Goal: Information Seeking & Learning: Learn about a topic

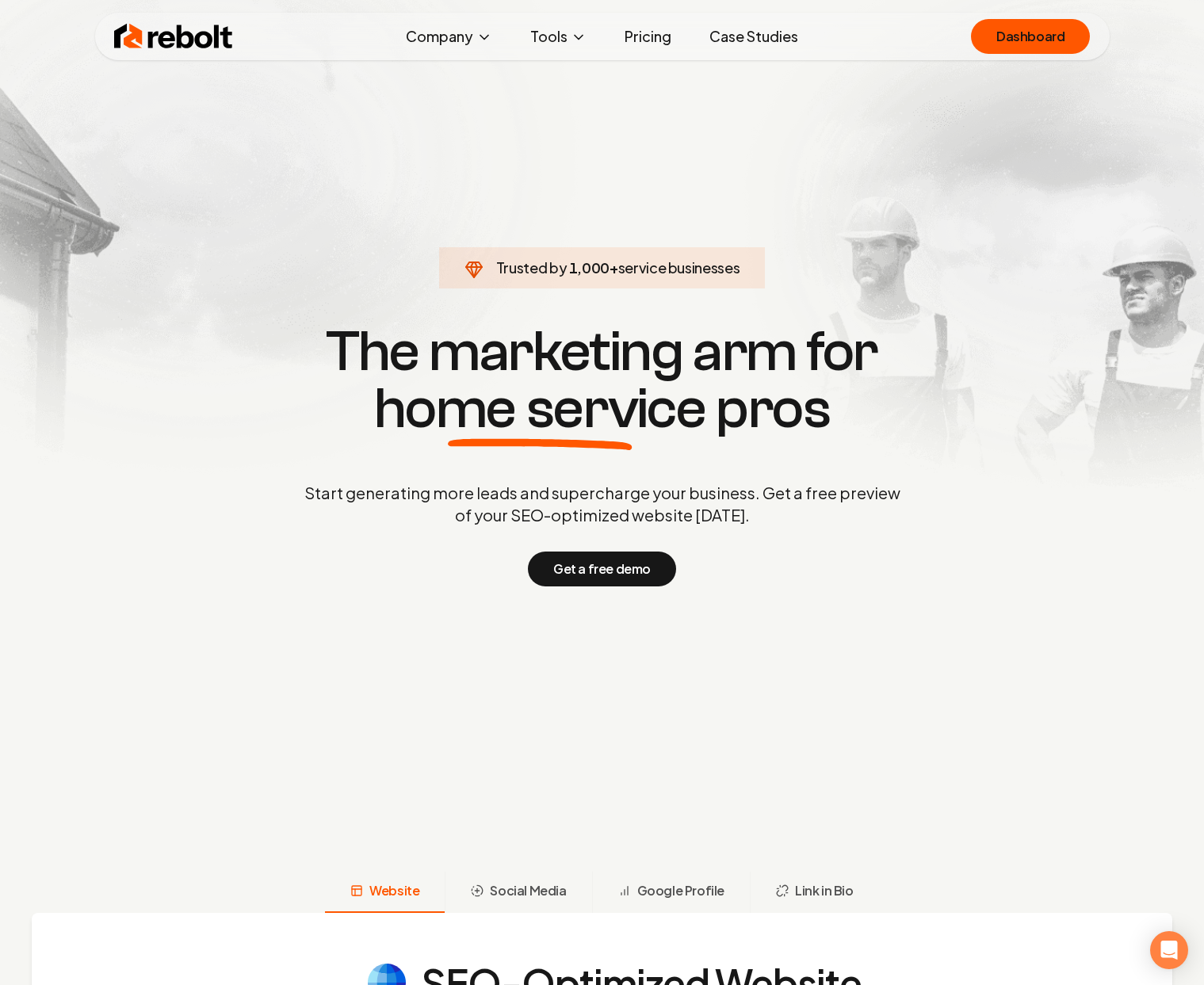
scroll to position [180, 0]
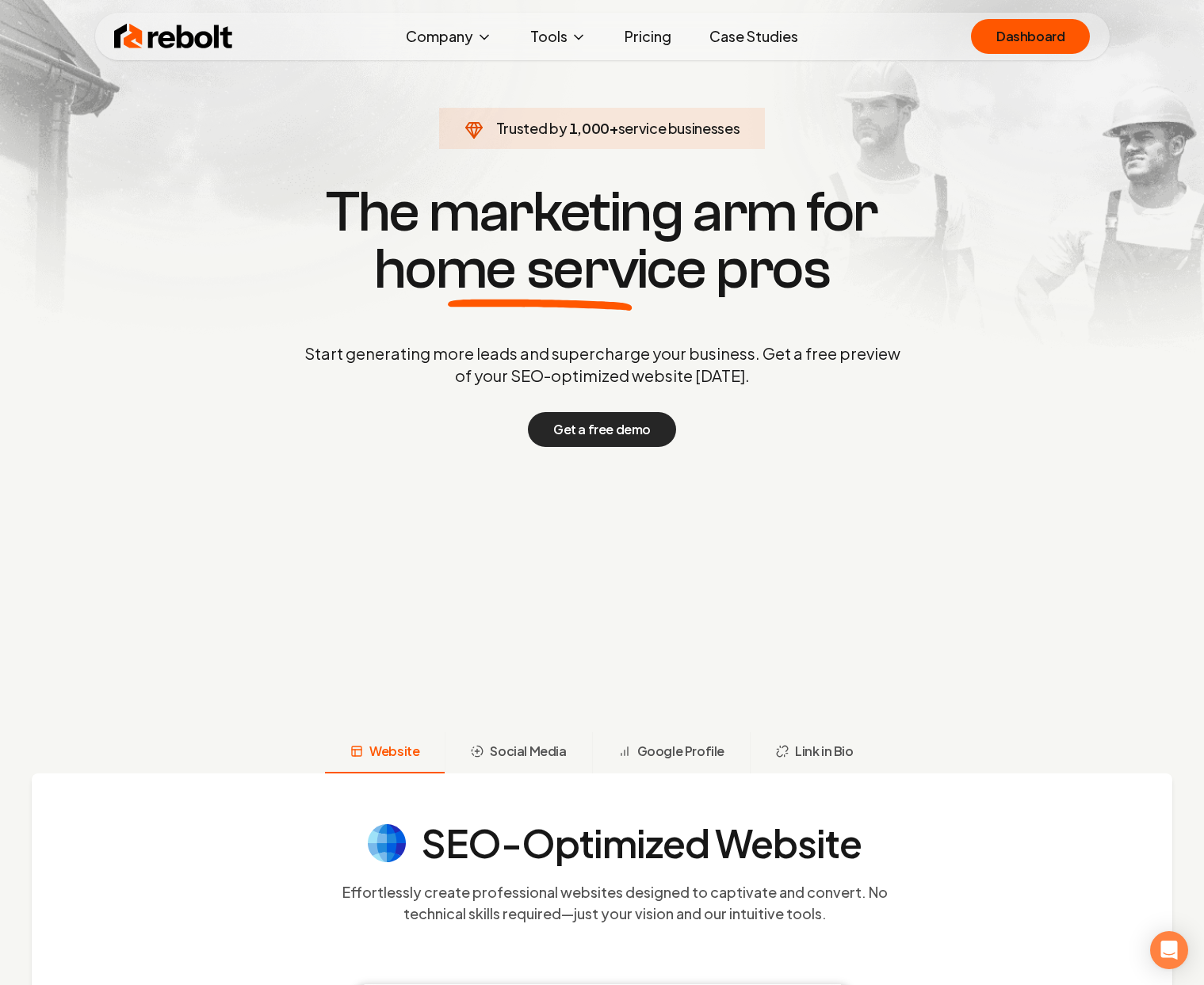
click at [618, 424] on button "Get a free demo" at bounding box center [602, 429] width 149 height 34
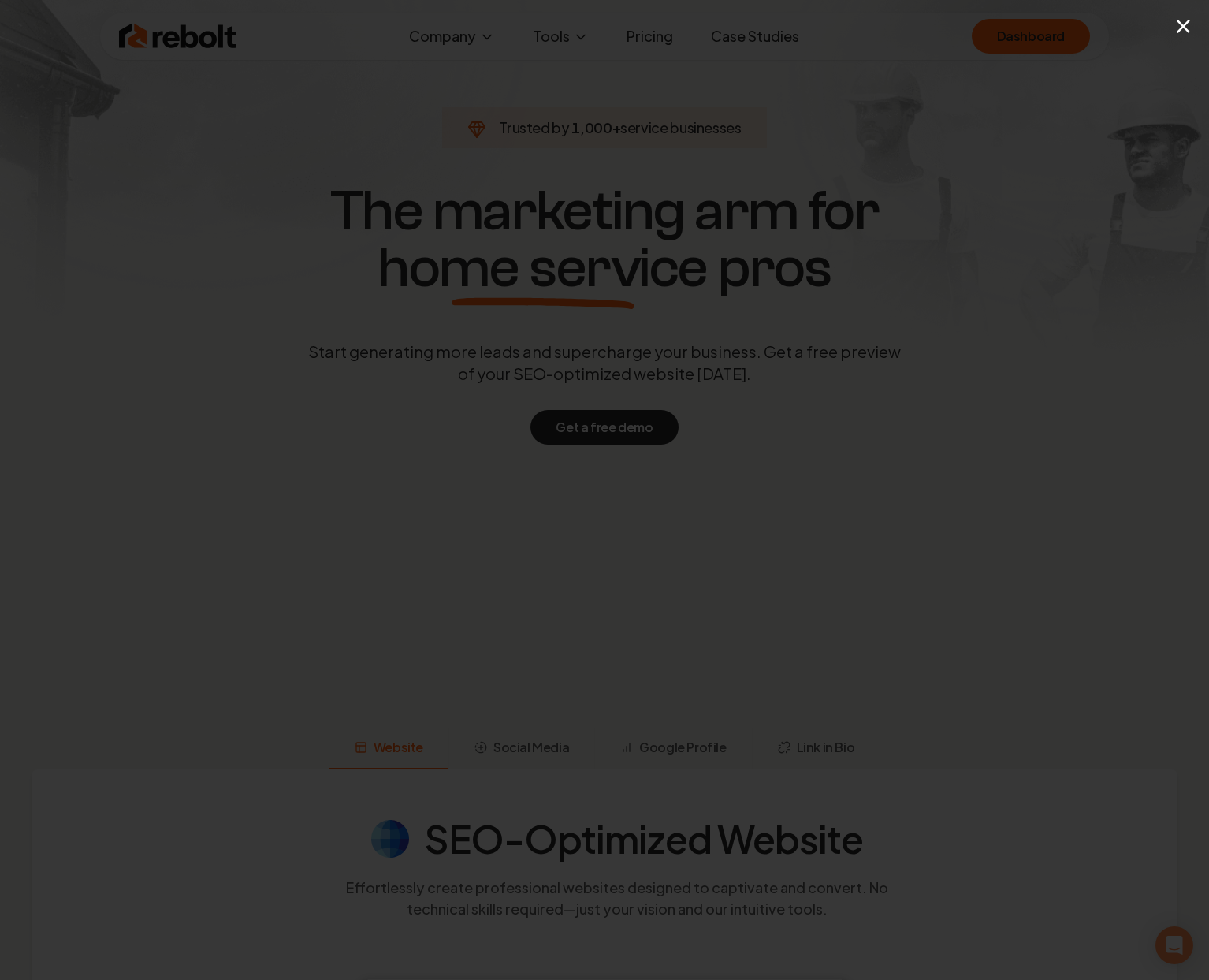
click at [1145, 252] on div "×" at bounding box center [604, 490] width 1209 height 980
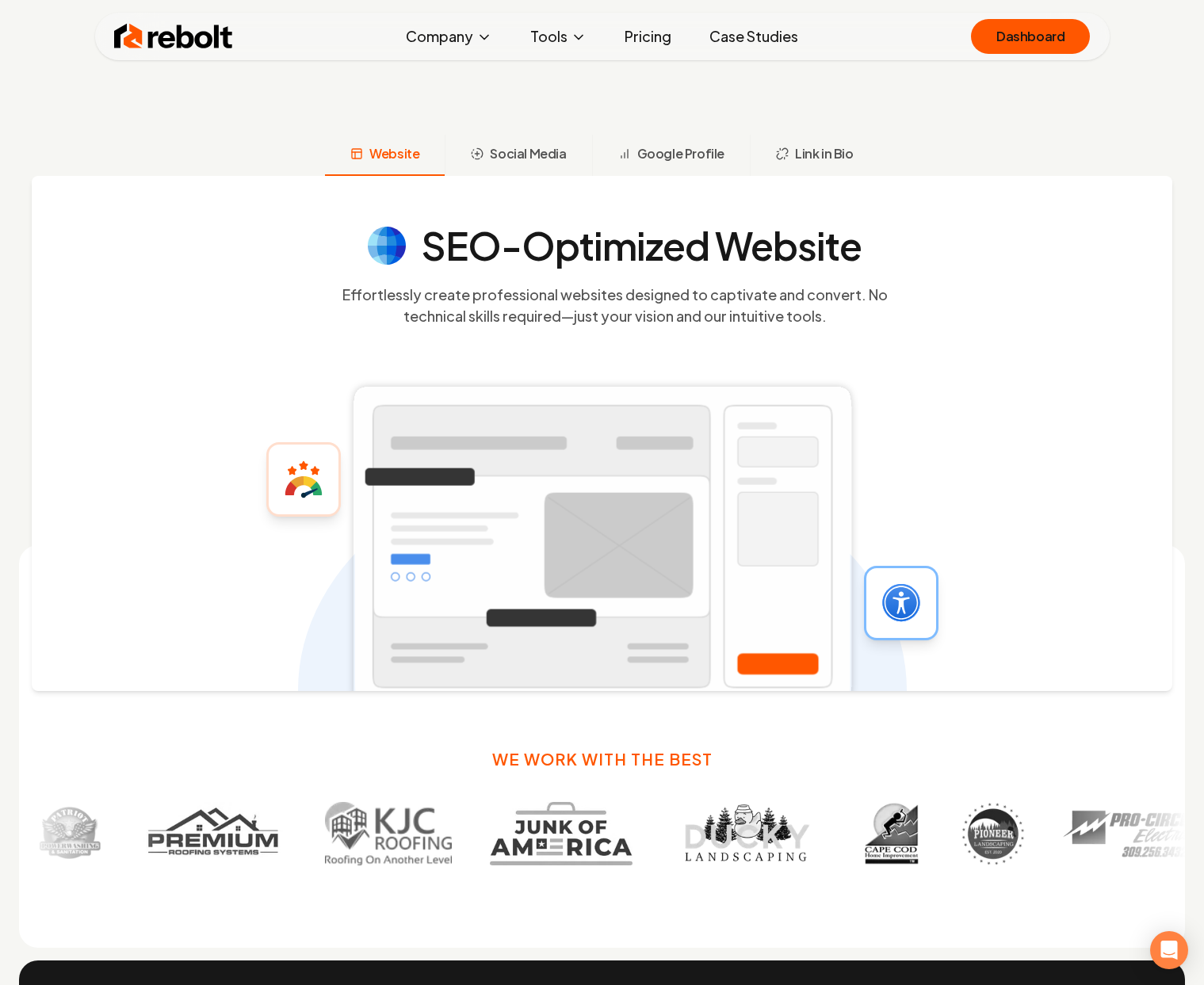
scroll to position [0, 0]
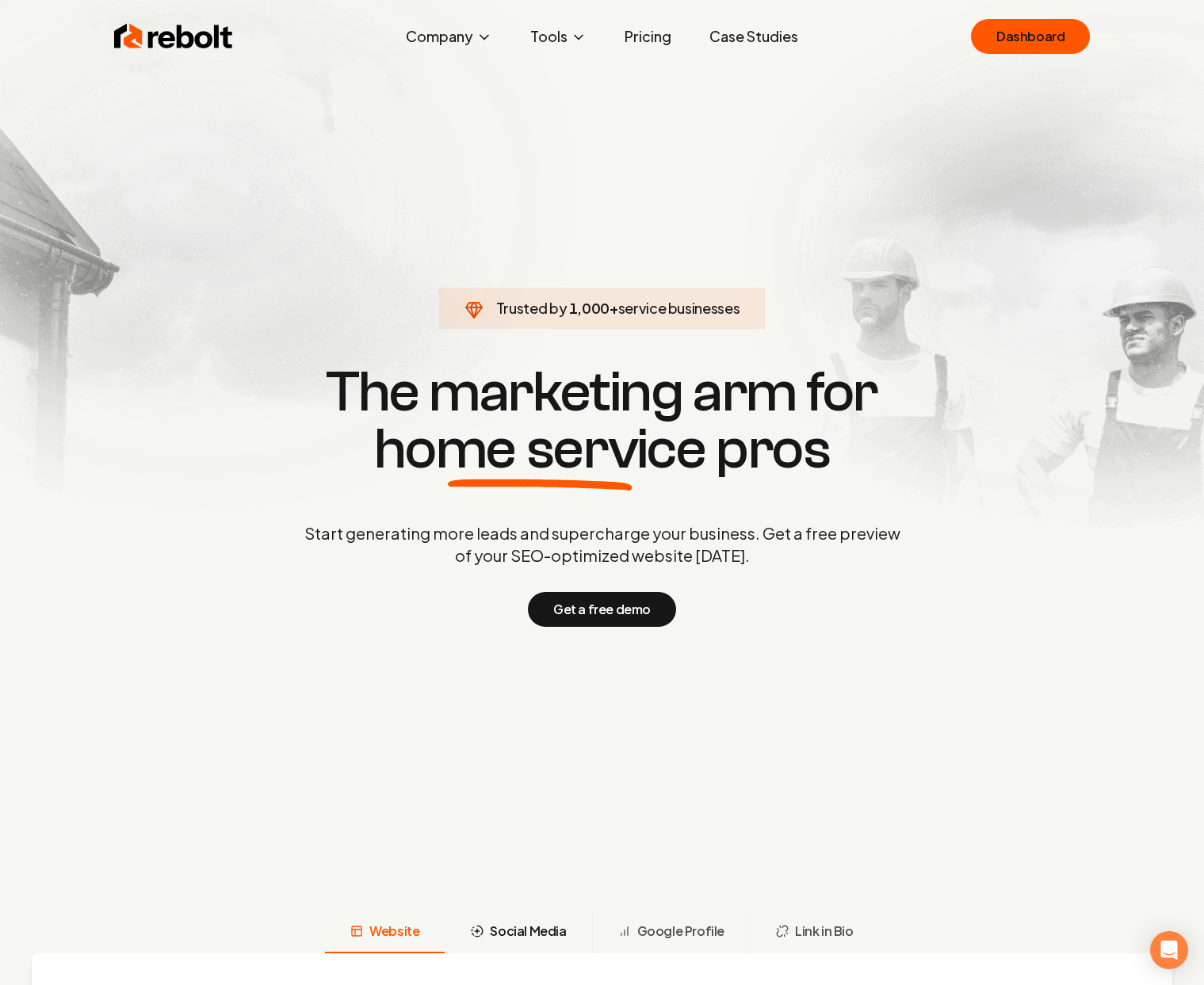
click at [534, 933] on span "Social Media" at bounding box center [527, 931] width 76 height 19
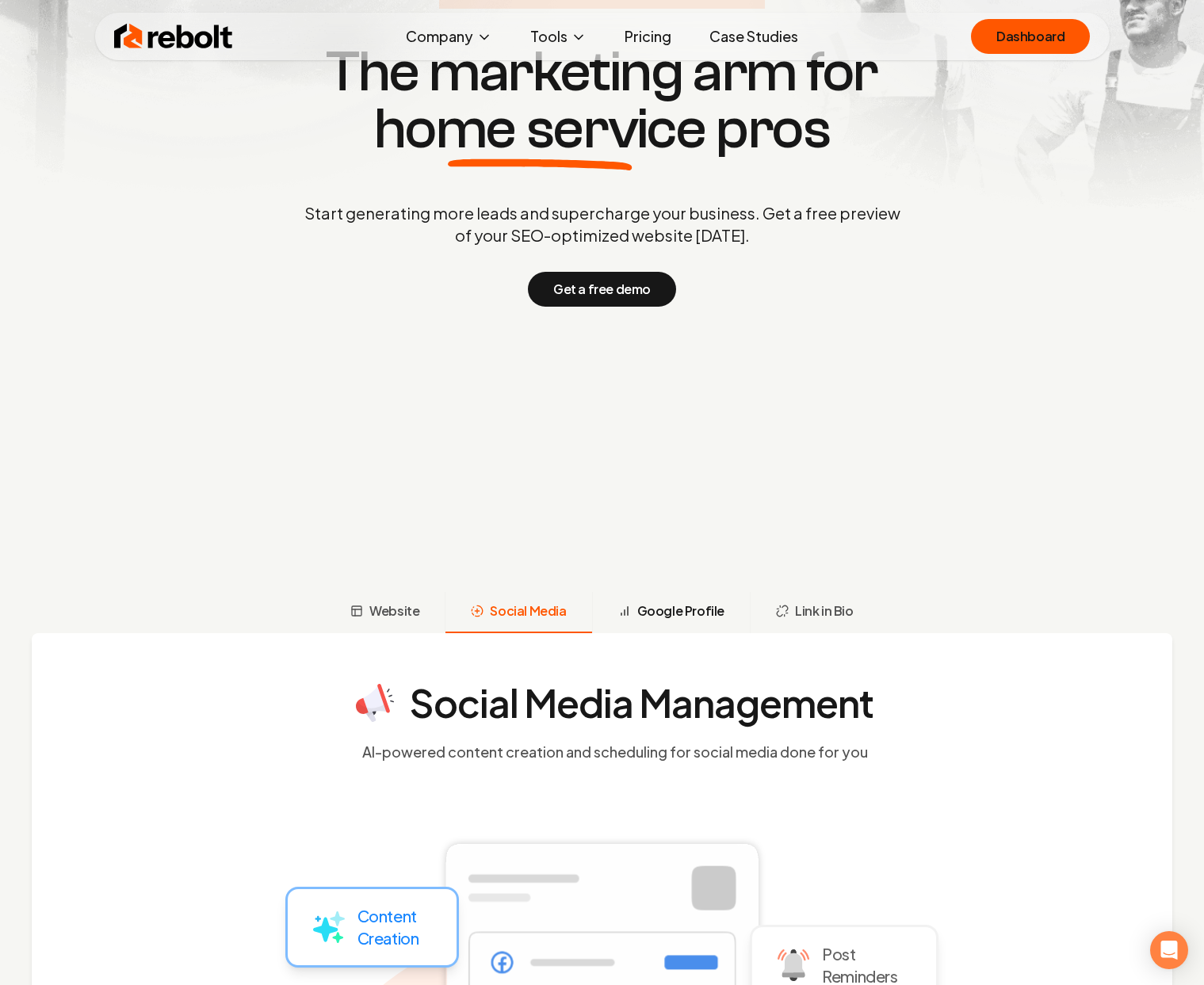
click at [709, 609] on span "Google Profile" at bounding box center [681, 611] width 87 height 19
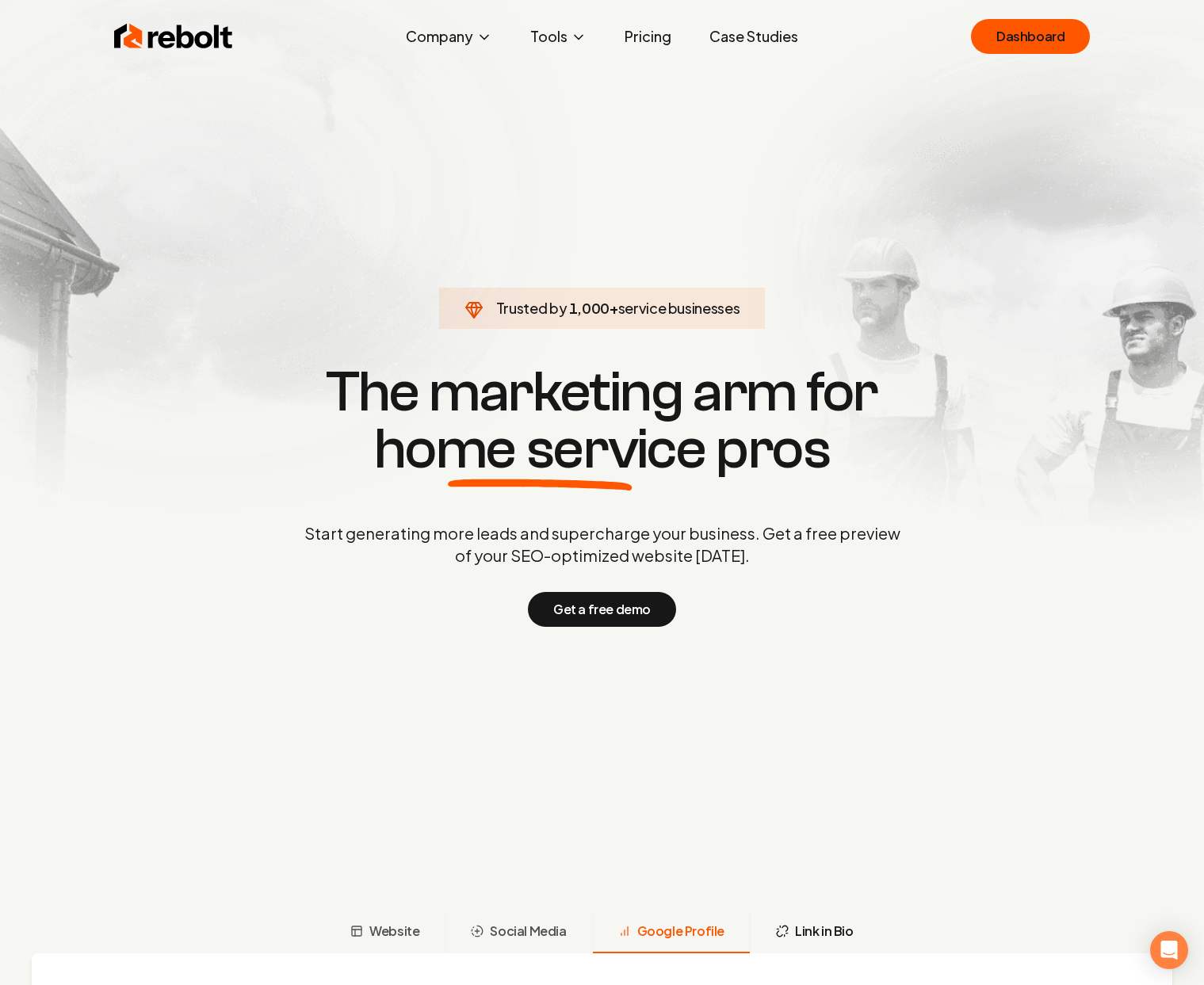
click at [797, 913] on button "Link in Bio" at bounding box center [814, 932] width 129 height 41
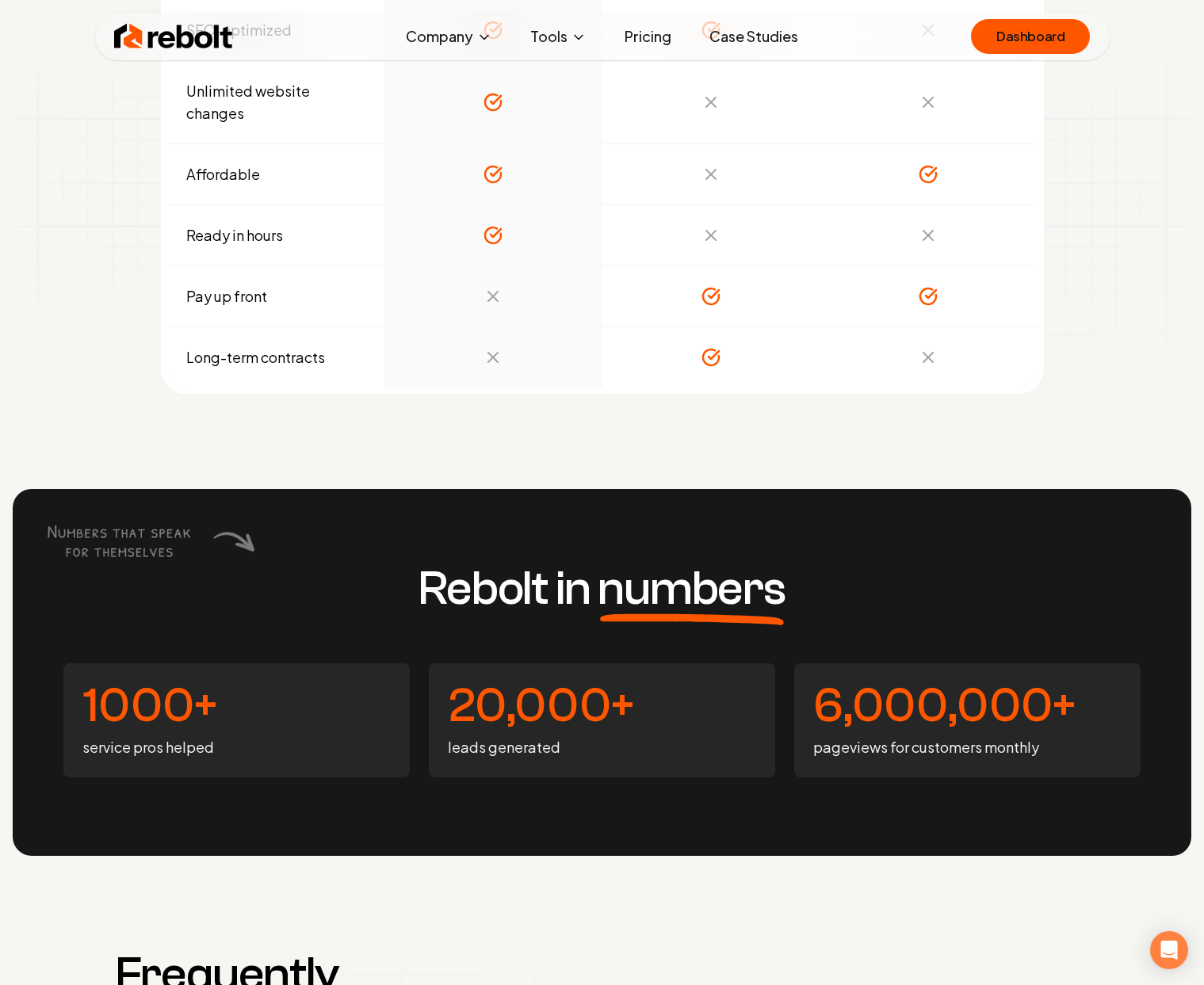
scroll to position [5899, 0]
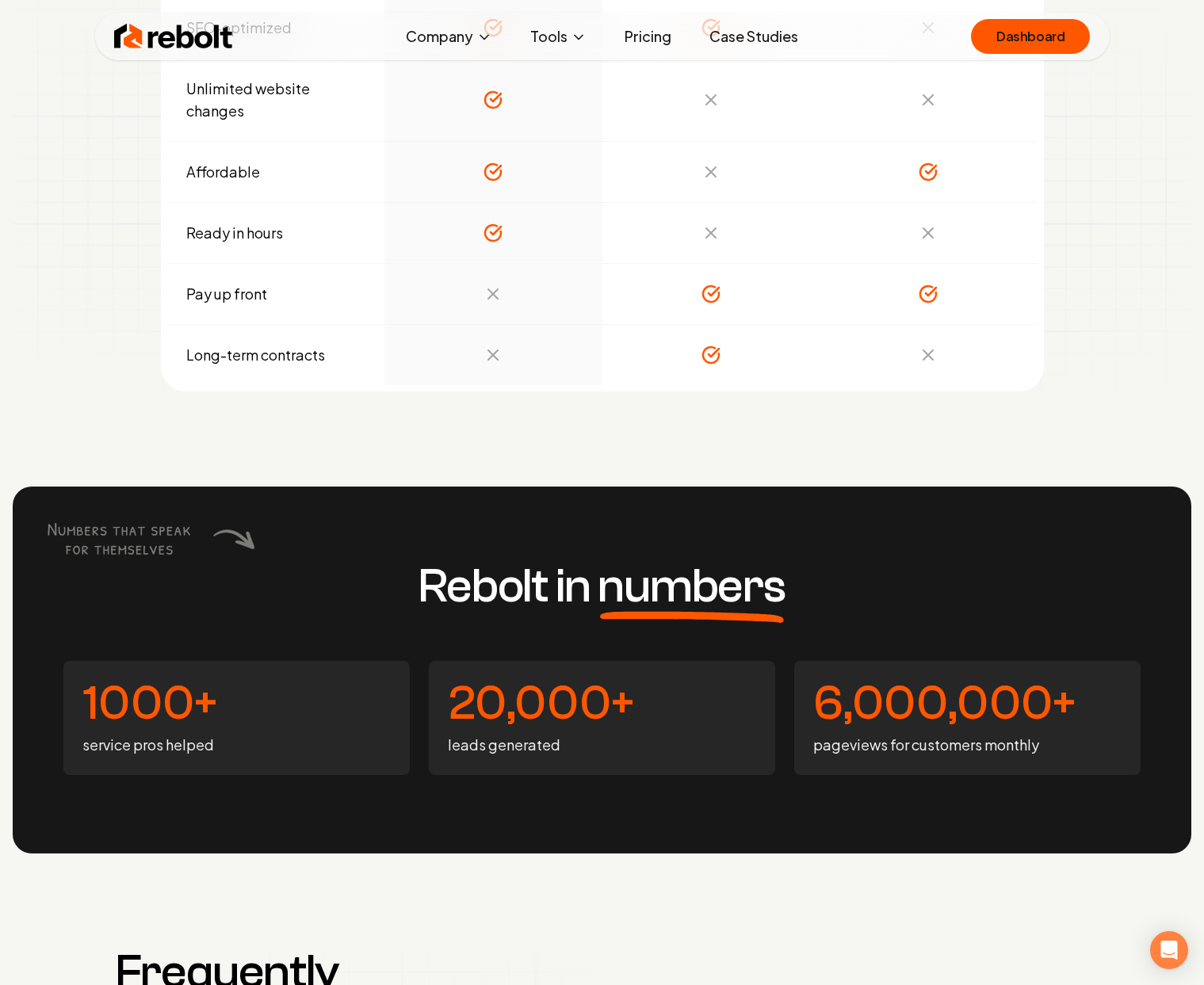
click at [607, 538] on div "Rebolt in numbers 1000+ service pros helped 20,000+ leads generated 6,000,000+ …" at bounding box center [602, 670] width 1179 height 367
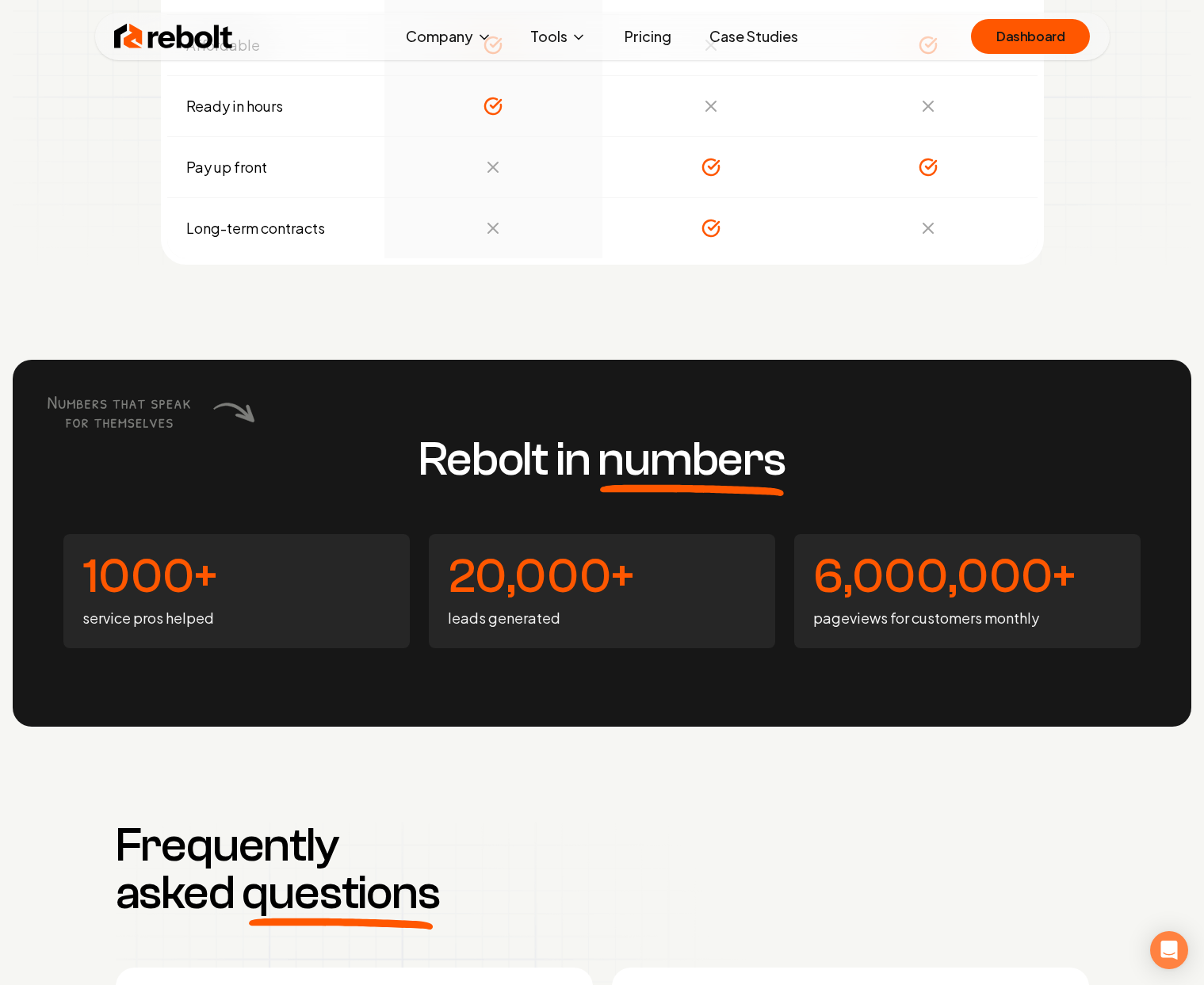
scroll to position [6027, 0]
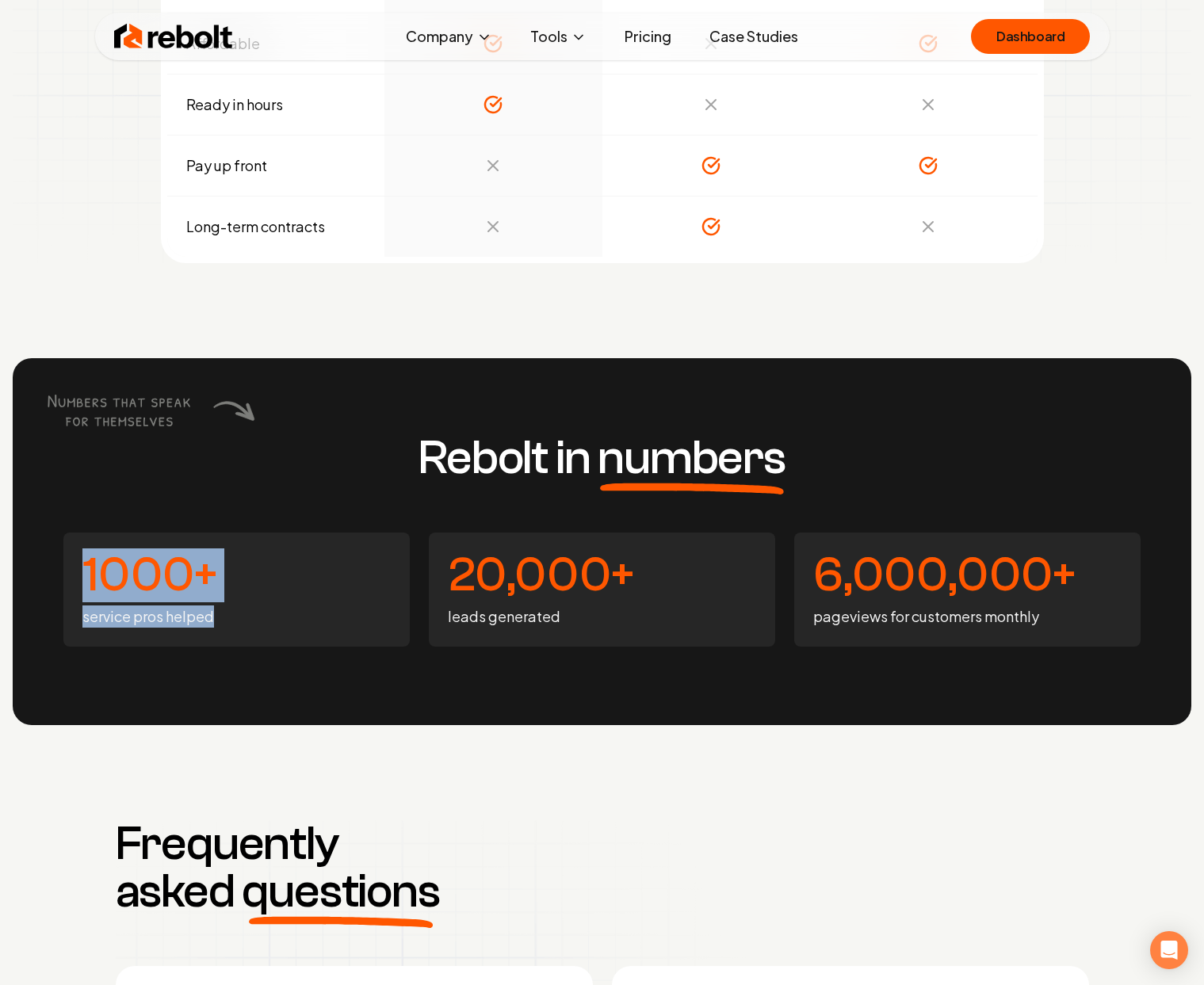
drag, startPoint x: 79, startPoint y: 577, endPoint x: 248, endPoint y: 622, distance: 174.9
click at [248, 622] on div "1000+ service pros helped" at bounding box center [236, 589] width 346 height 114
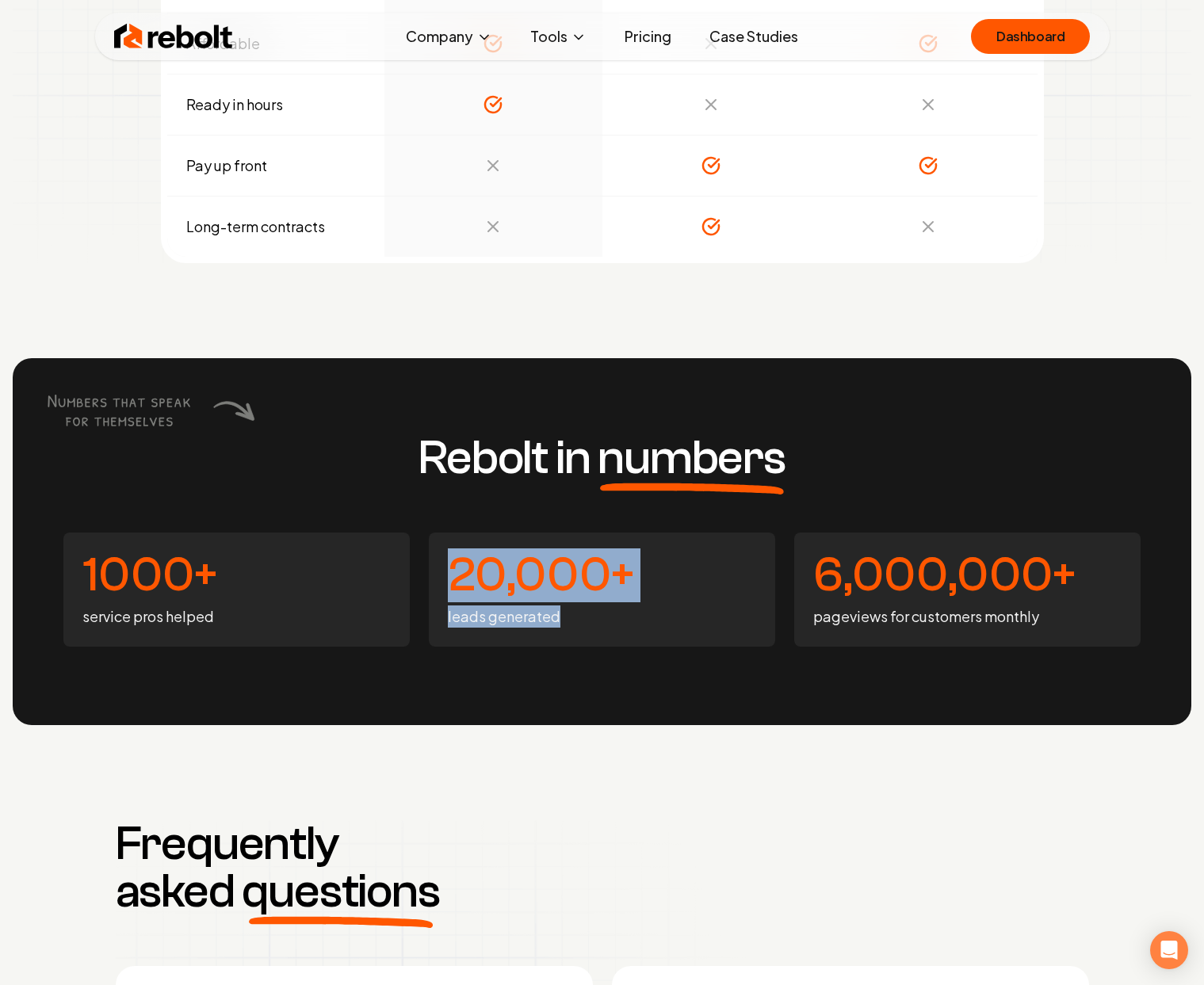
drag, startPoint x: 461, startPoint y: 571, endPoint x: 607, endPoint y: 616, distance: 152.8
click at [607, 616] on div "20,000+ leads generated" at bounding box center [601, 589] width 346 height 114
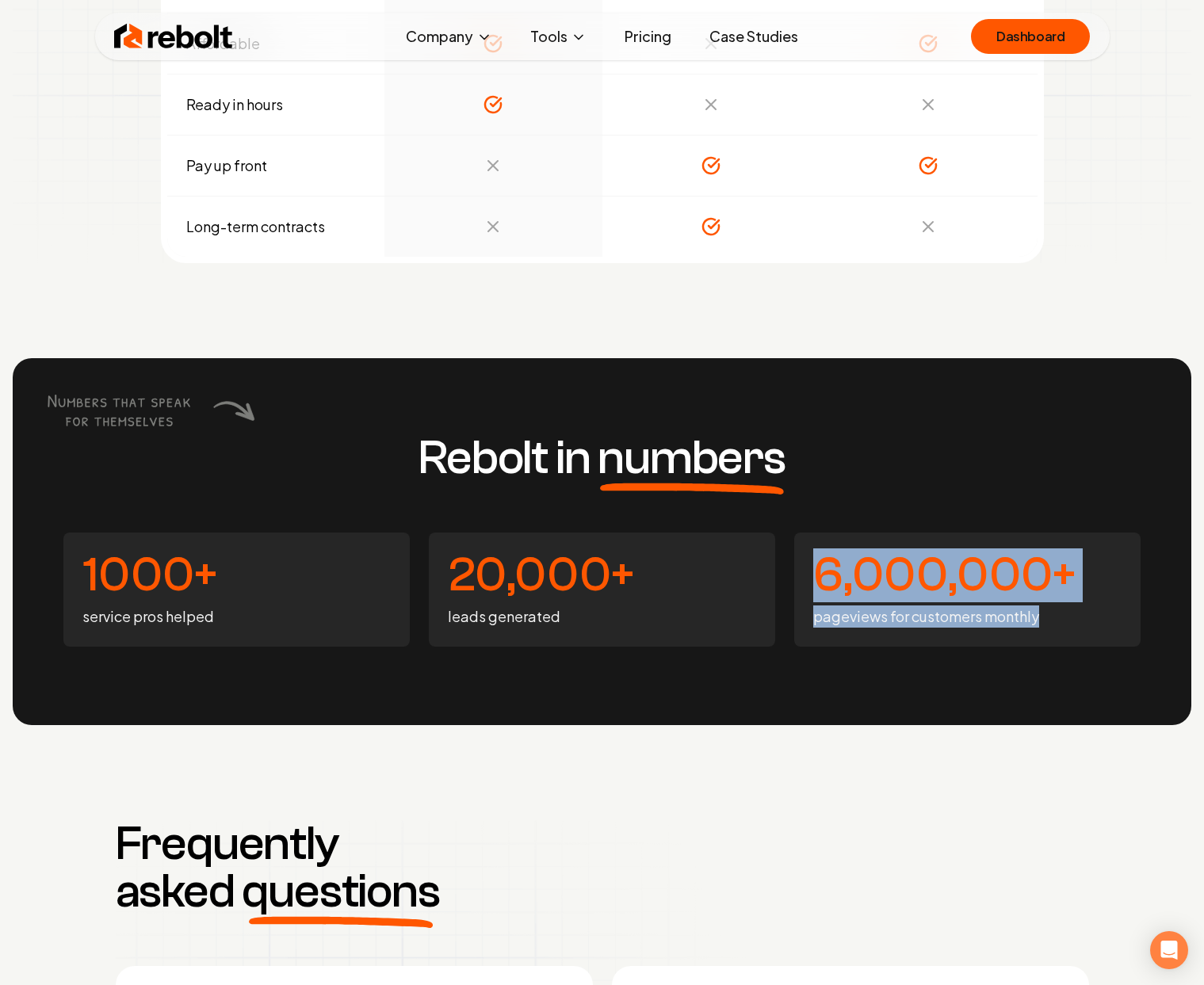
drag, startPoint x: 811, startPoint y: 571, endPoint x: 1074, endPoint y: 625, distance: 268.5
click at [1074, 625] on div "6,000,000+ pageviews for customers monthly" at bounding box center [967, 589] width 346 height 114
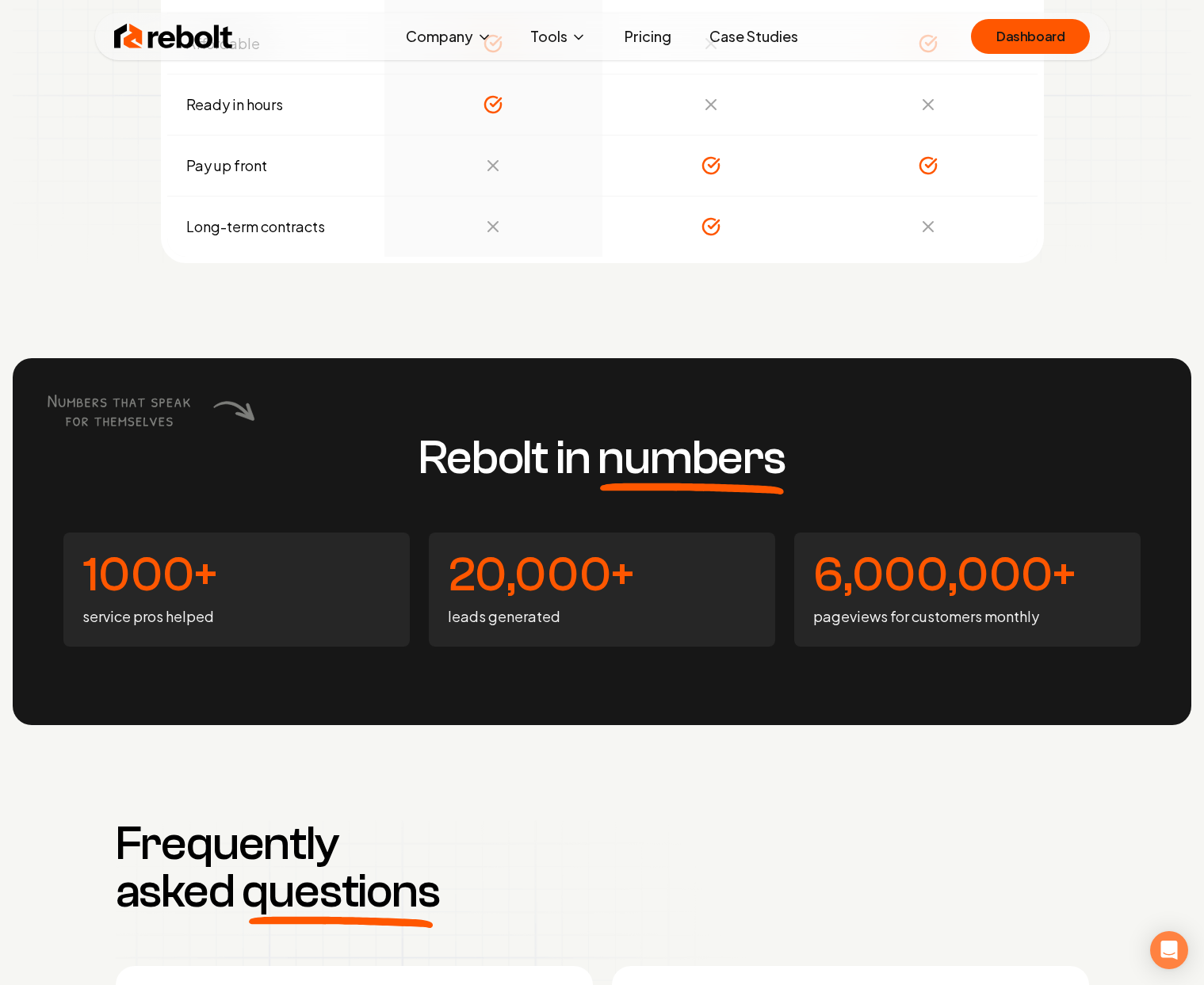
click at [397, 716] on div "Rebolt in numbers 1000+ service pros helped 20,000+ leads generated 6,000,000+ …" at bounding box center [602, 541] width 1179 height 367
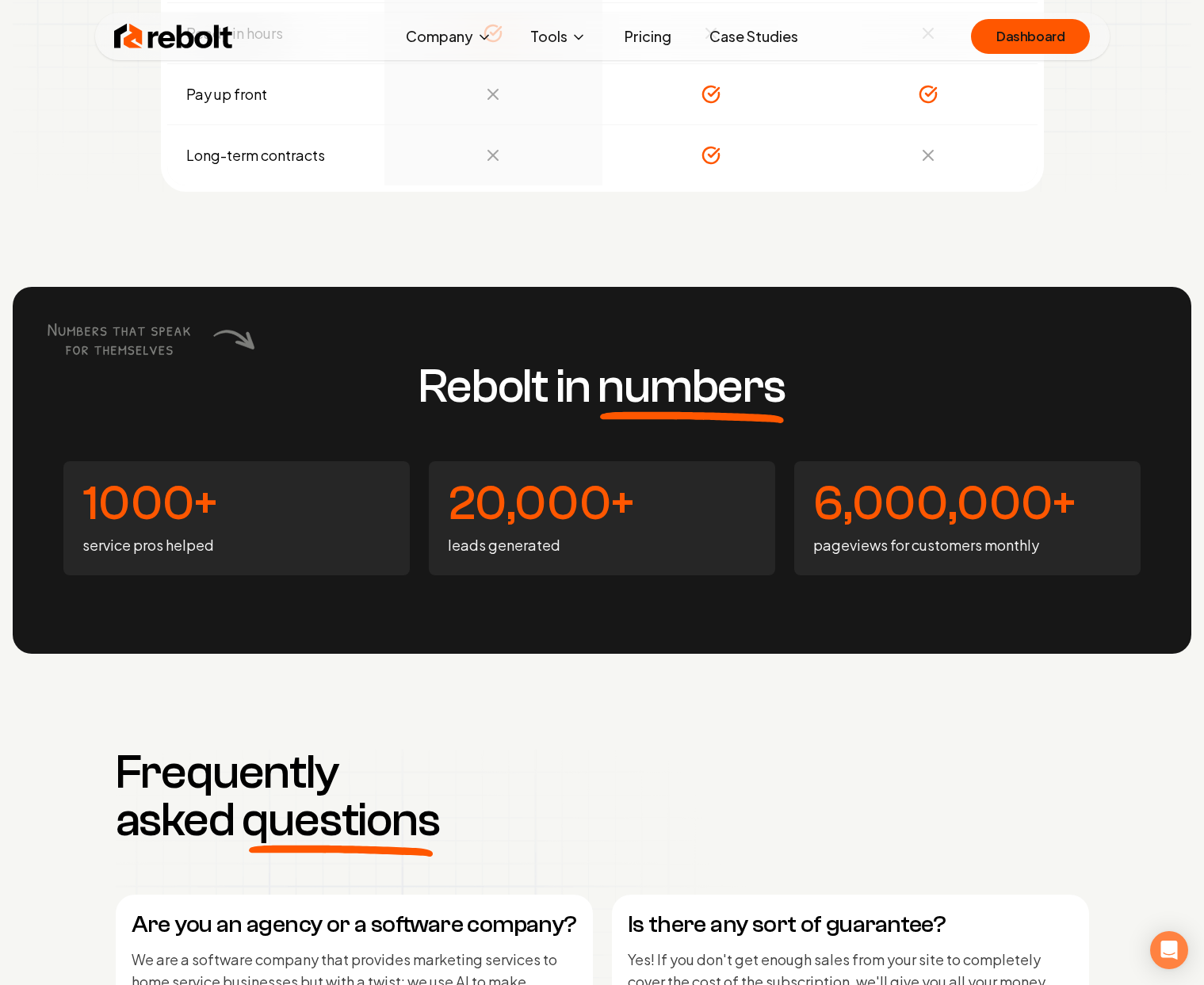
scroll to position [6067, 0]
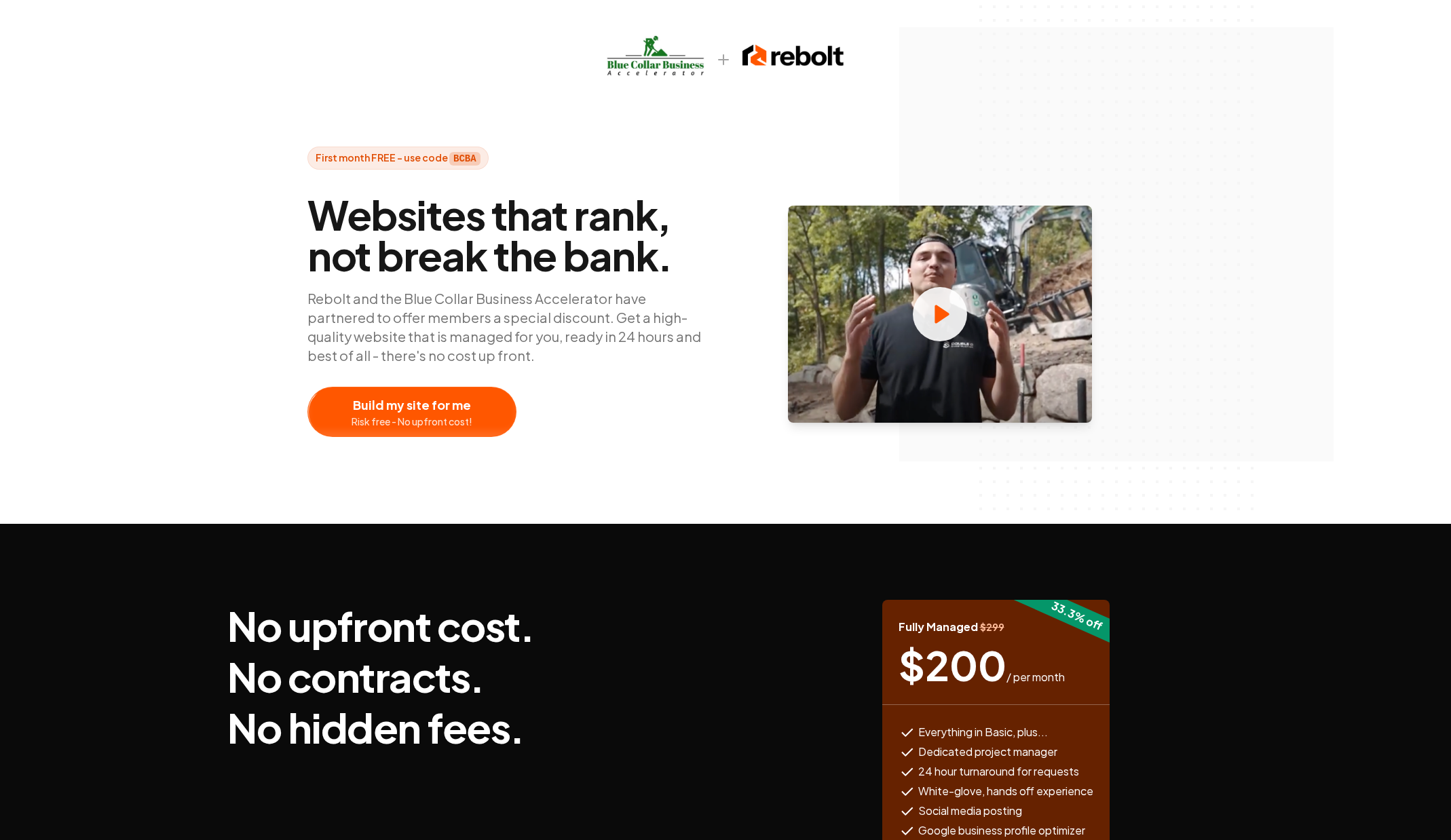
click at [364, 213] on span "Websites that rank, not break the bank." at bounding box center [511, 234] width 407 height 81
click at [483, 409] on div at bounding box center [411, 412] width 208 height 49
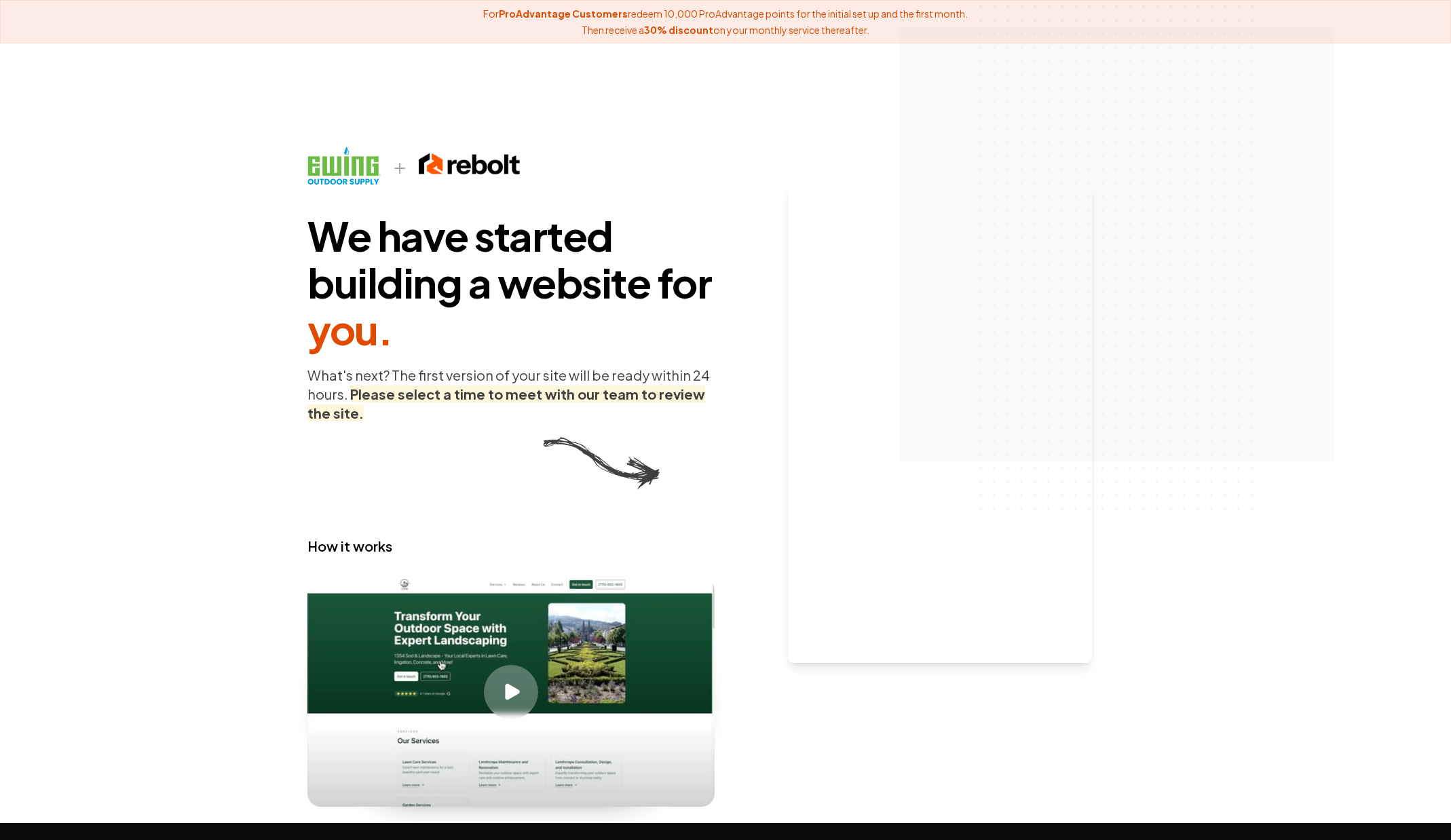
scroll to position [1, 0]
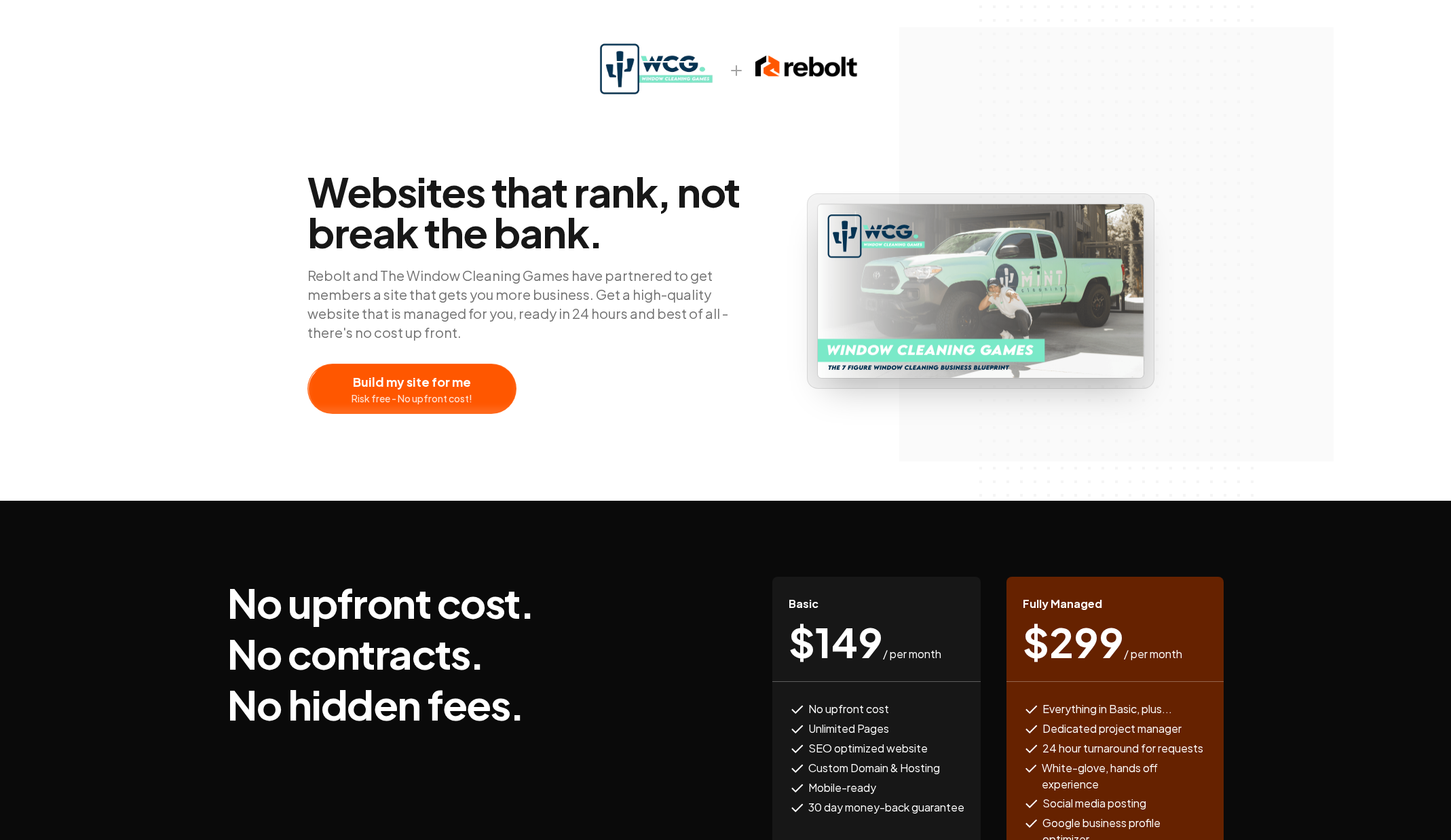
click at [1029, 649] on span "$ 299" at bounding box center [1073, 641] width 101 height 41
drag, startPoint x: 1031, startPoint y: 642, endPoint x: 1115, endPoint y: 655, distance: 85.0
click at [1115, 655] on span "$ 299" at bounding box center [1073, 641] width 101 height 41
click at [1131, 652] on span "/ per month" at bounding box center [1152, 654] width 58 height 16
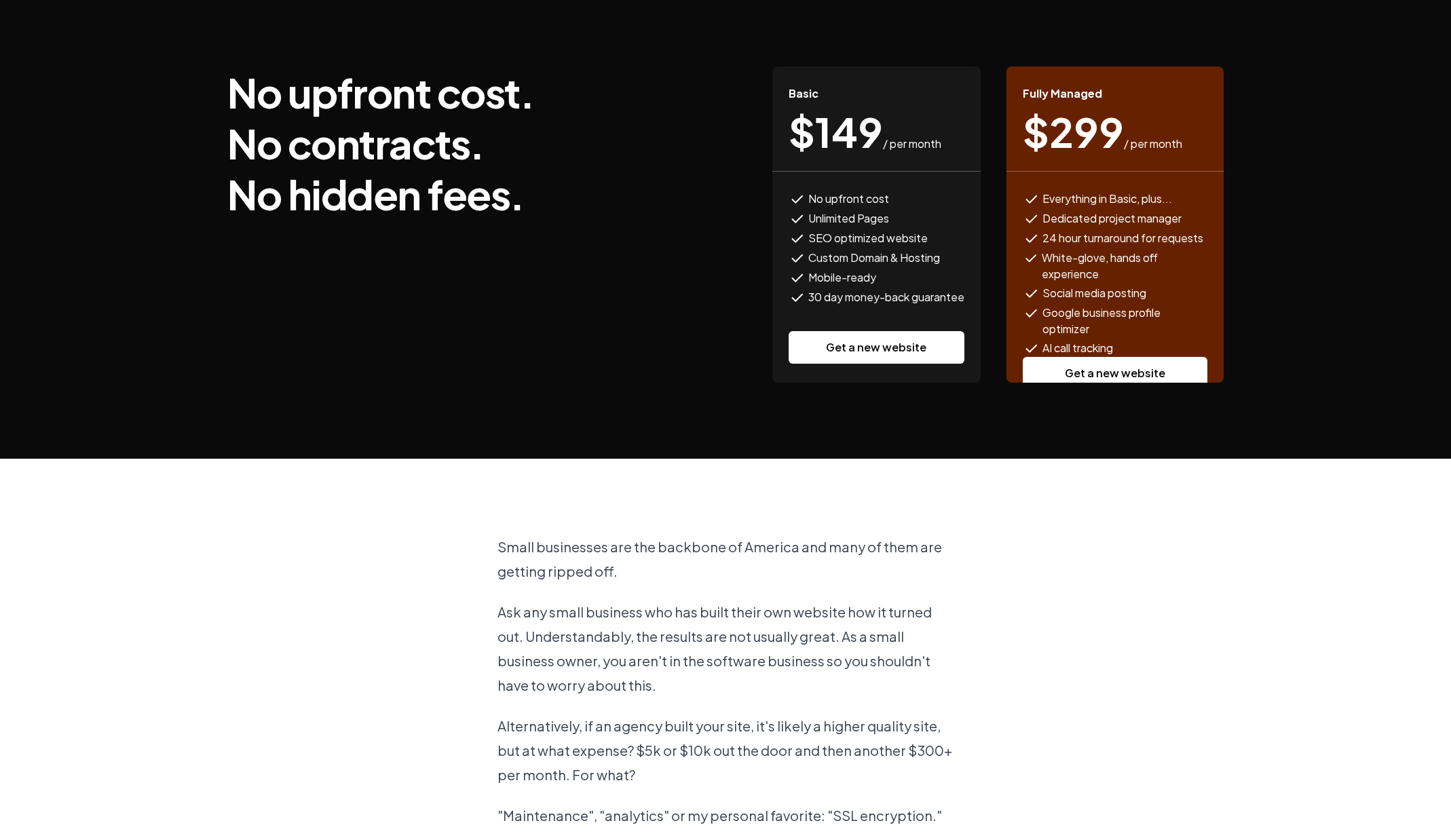
scroll to position [523, 0]
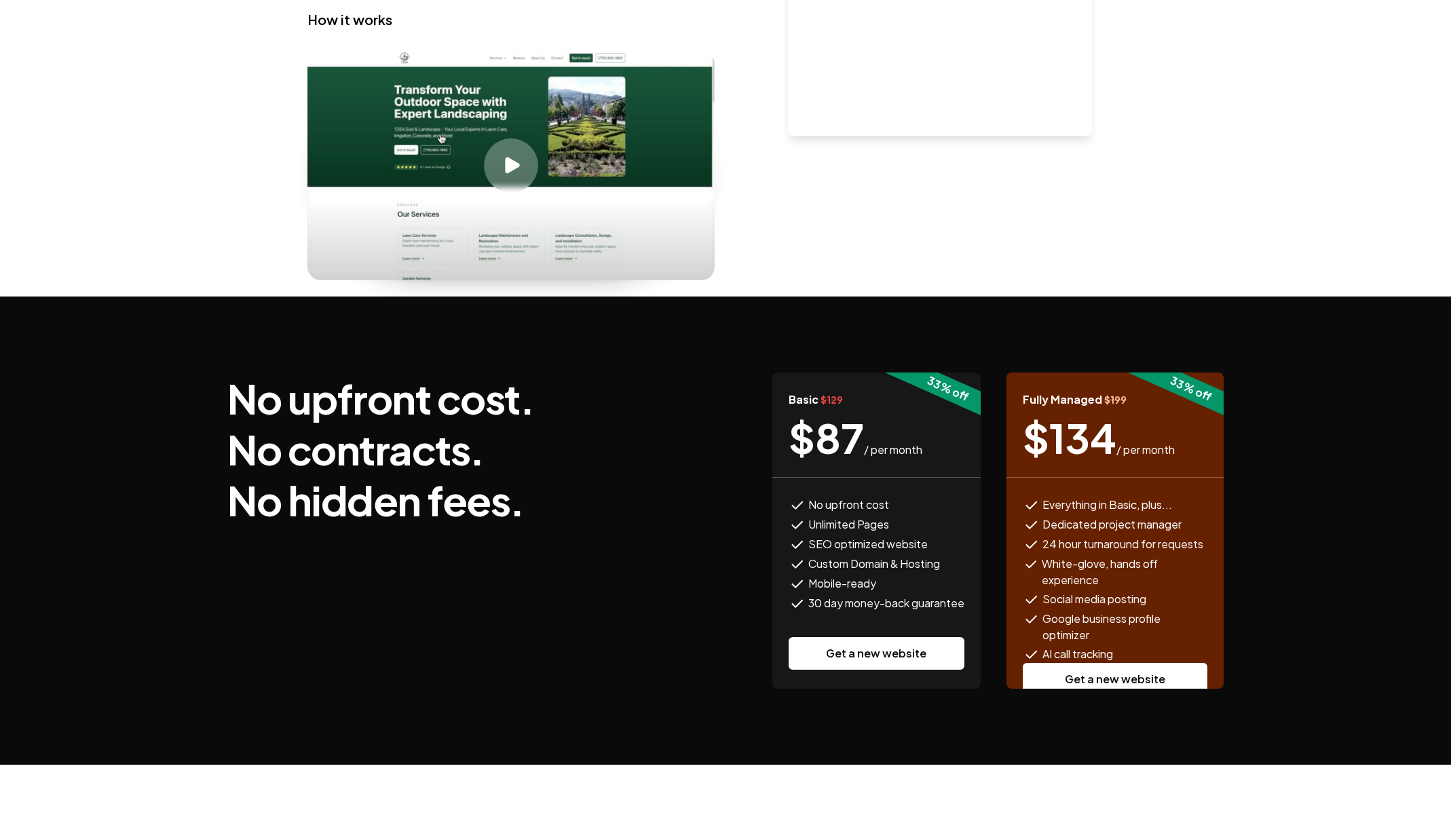
scroll to position [552, 0]
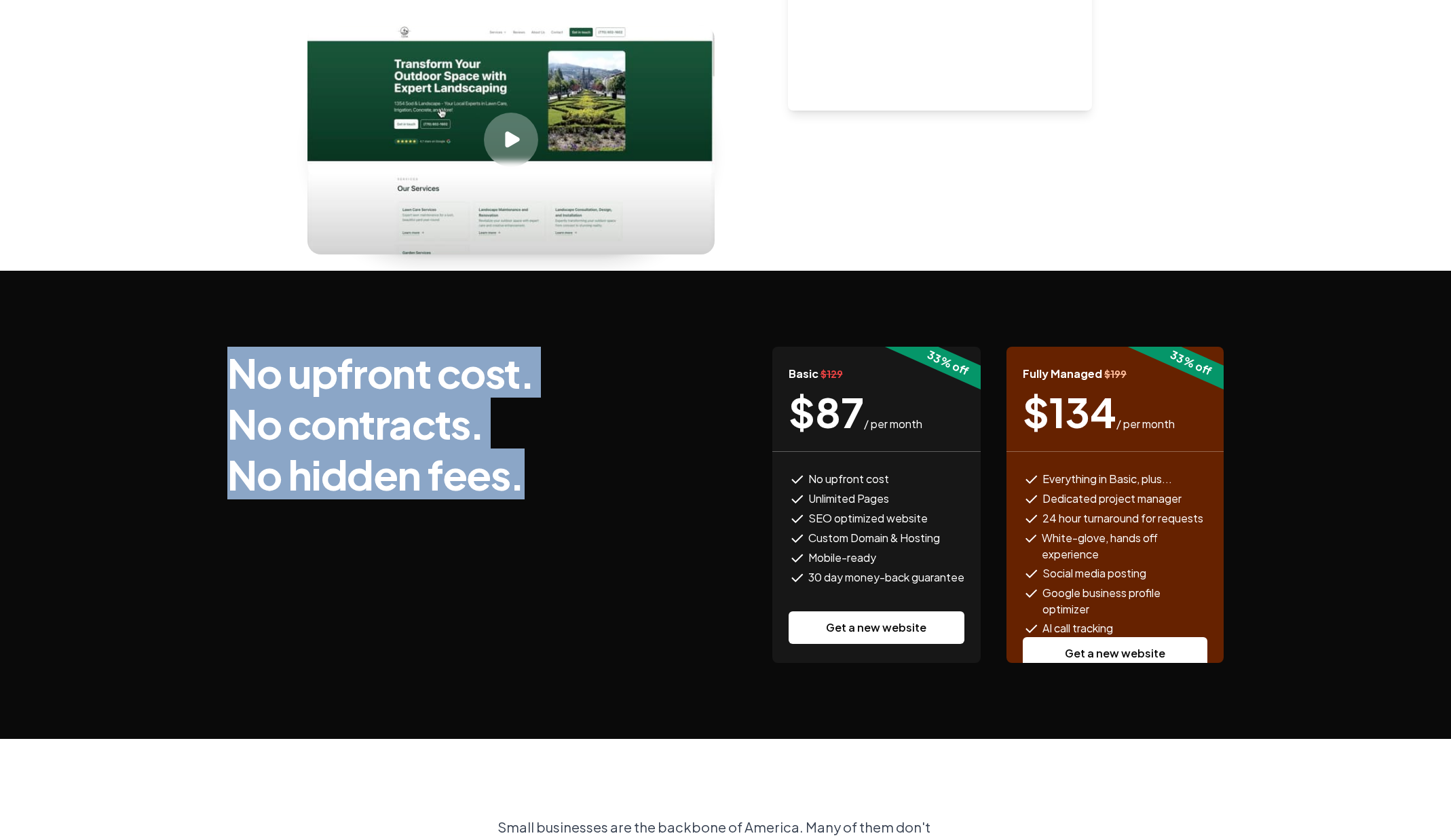
drag, startPoint x: 233, startPoint y: 375, endPoint x: 536, endPoint y: 477, distance: 319.7
click at [534, 477] on h3 "No upfront cost. No contracts. No hidden fees." at bounding box center [381, 423] width 307 height 153
click at [606, 486] on div "No upfront cost. No contracts. No hidden fees. 33 % off Basic $ 129 $ 87 / per …" at bounding box center [726, 504] width 996 height 316
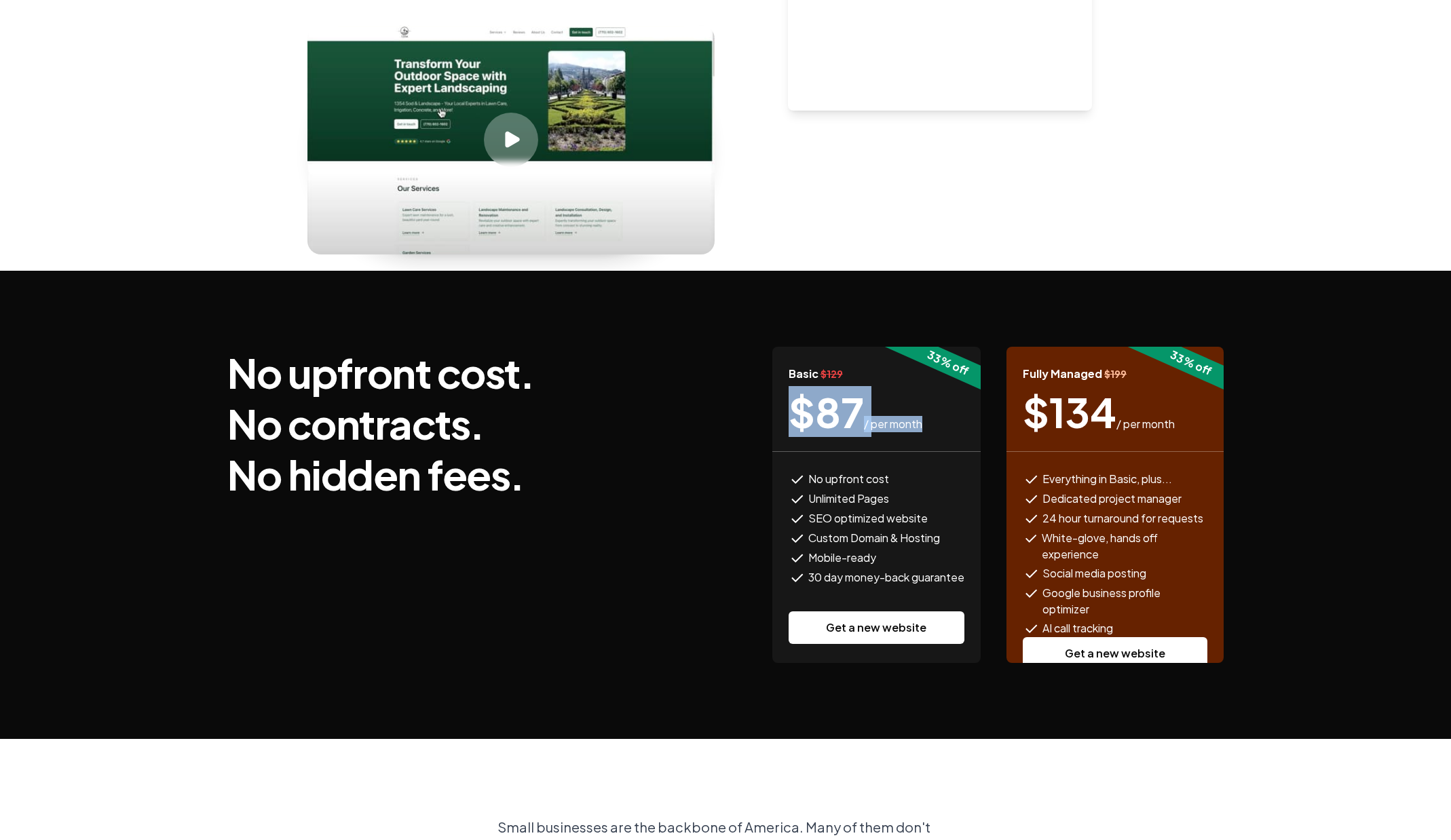
drag, startPoint x: 786, startPoint y: 406, endPoint x: 936, endPoint y: 432, distance: 152.2
click at [936, 432] on div "Basic $ 129 $ 87 / per month" at bounding box center [877, 399] width 208 height 105
click at [941, 425] on div "$ 87 / per month" at bounding box center [877, 412] width 176 height 41
